Goal: Download file/media

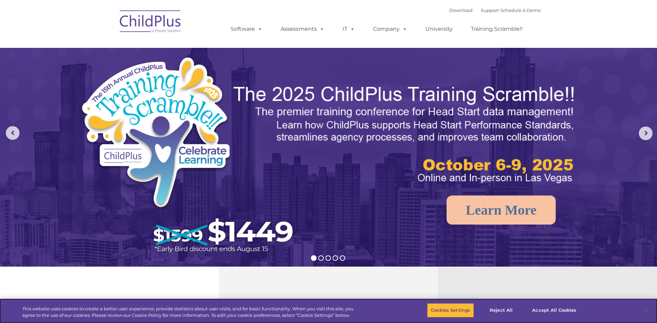
select select "MEDIUM"
click at [451, 8] on link "Download" at bounding box center [460, 10] width 23 height 5
click at [456, 8] on link "Download" at bounding box center [460, 10] width 23 height 5
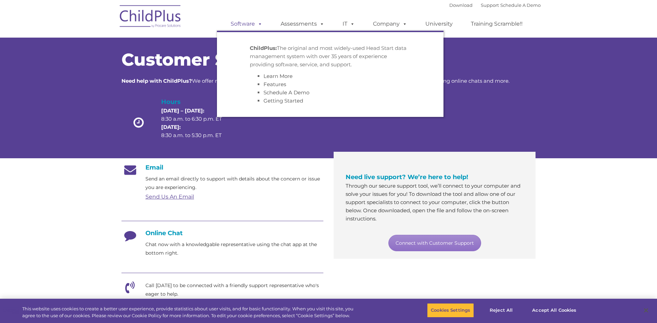
click at [251, 27] on link "Software" at bounding box center [246, 24] width 45 height 14
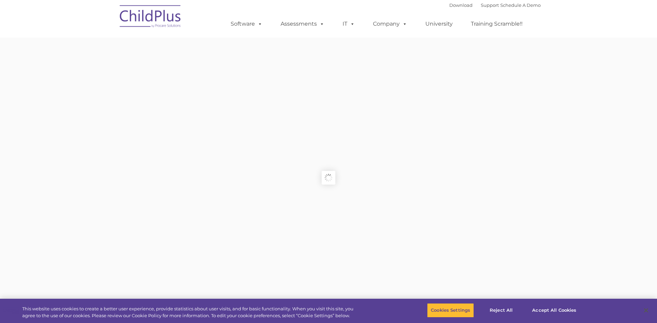
type input ""
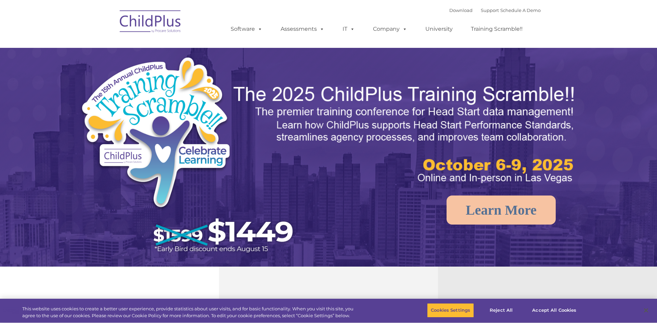
select select "MEDIUM"
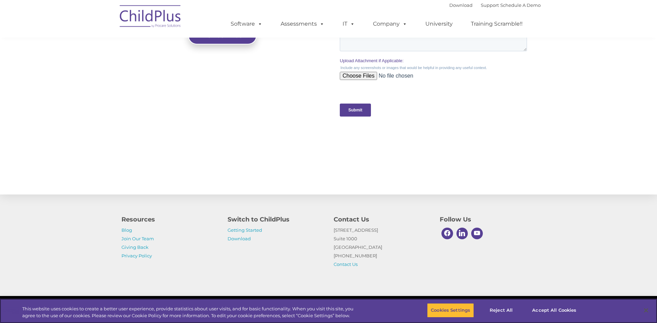
scroll to position [662, 0]
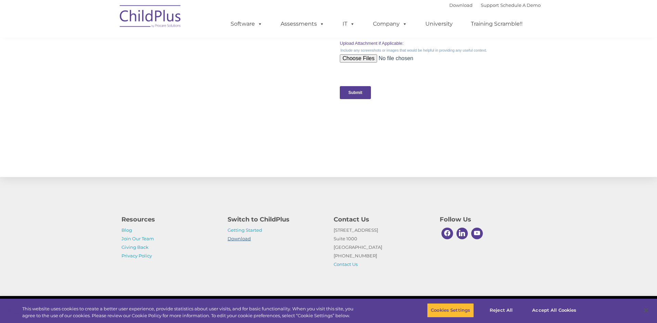
click at [242, 240] on link "Download" at bounding box center [238, 238] width 23 height 5
